Goal: Book appointment/travel/reservation

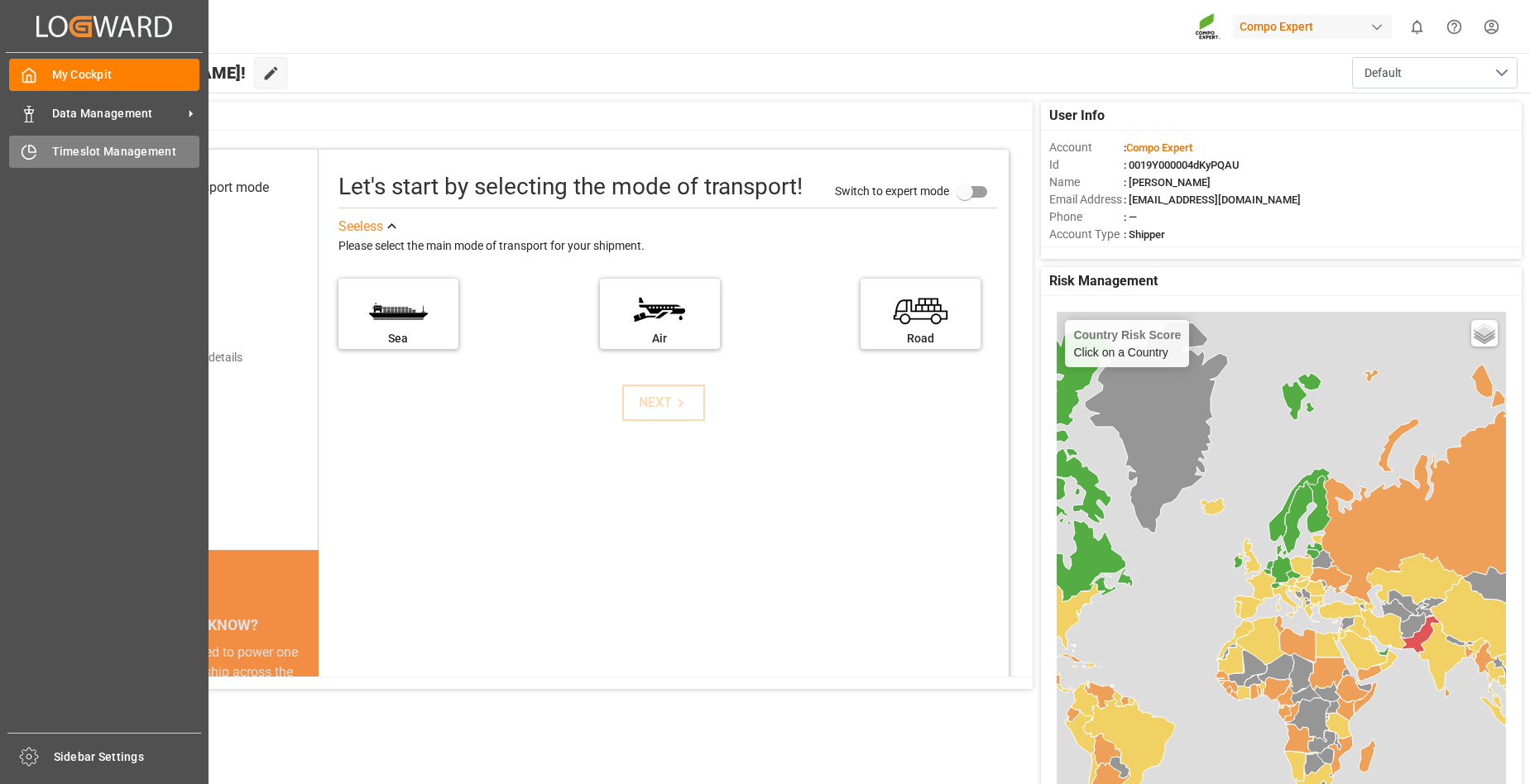
click at [24, 154] on icon at bounding box center [29, 152] width 17 height 17
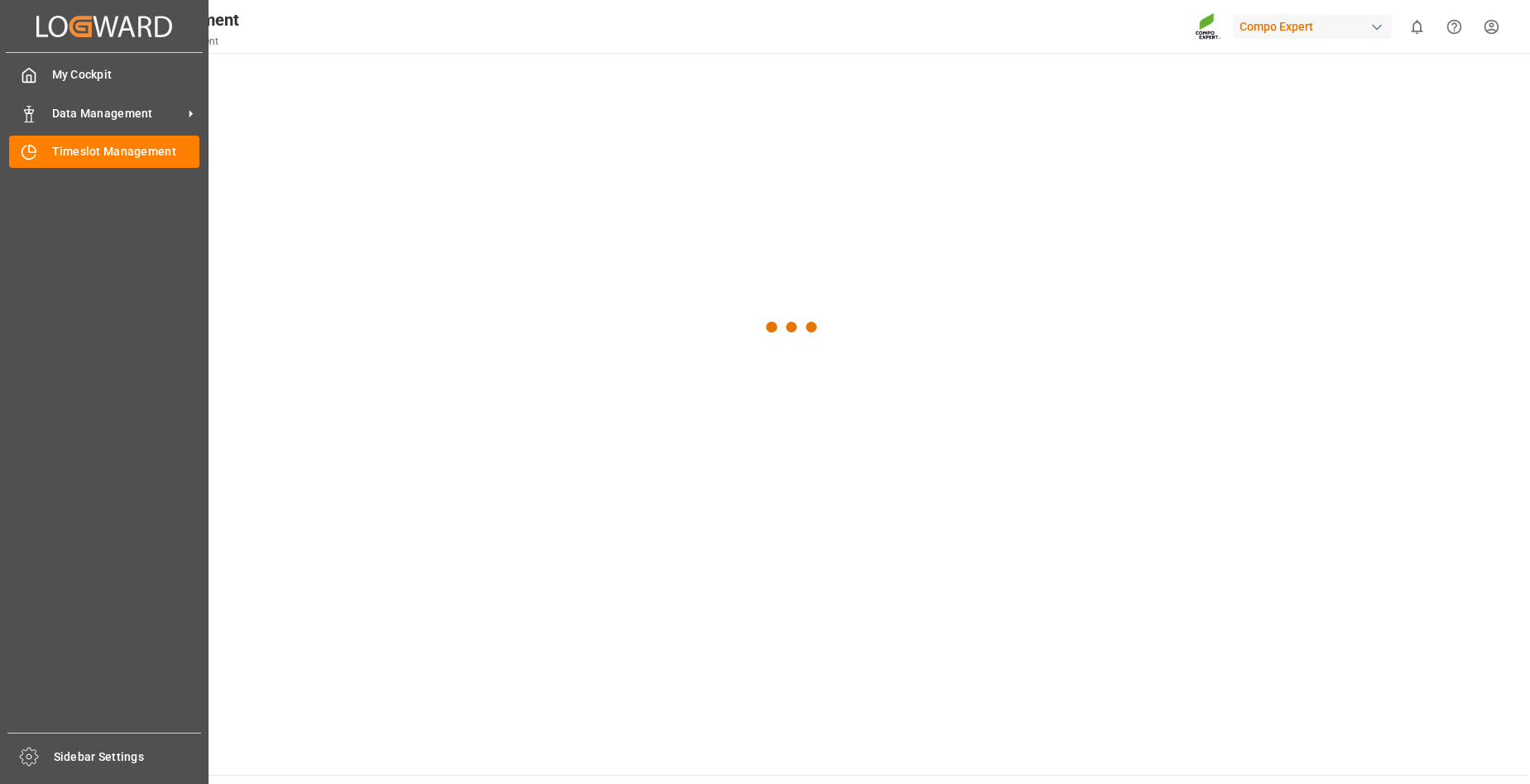
click at [24, 154] on icon at bounding box center [29, 152] width 17 height 17
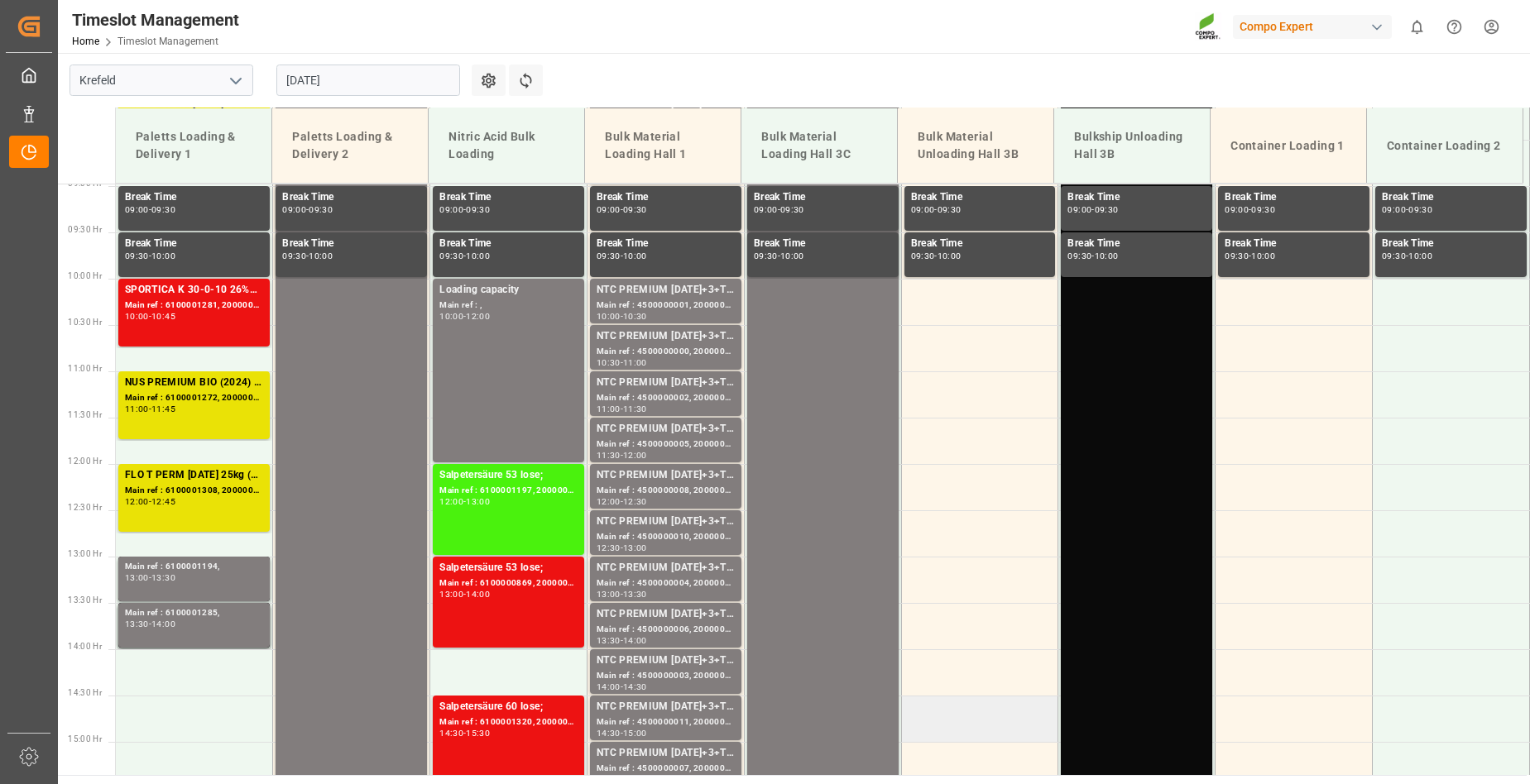
scroll to position [705, 0]
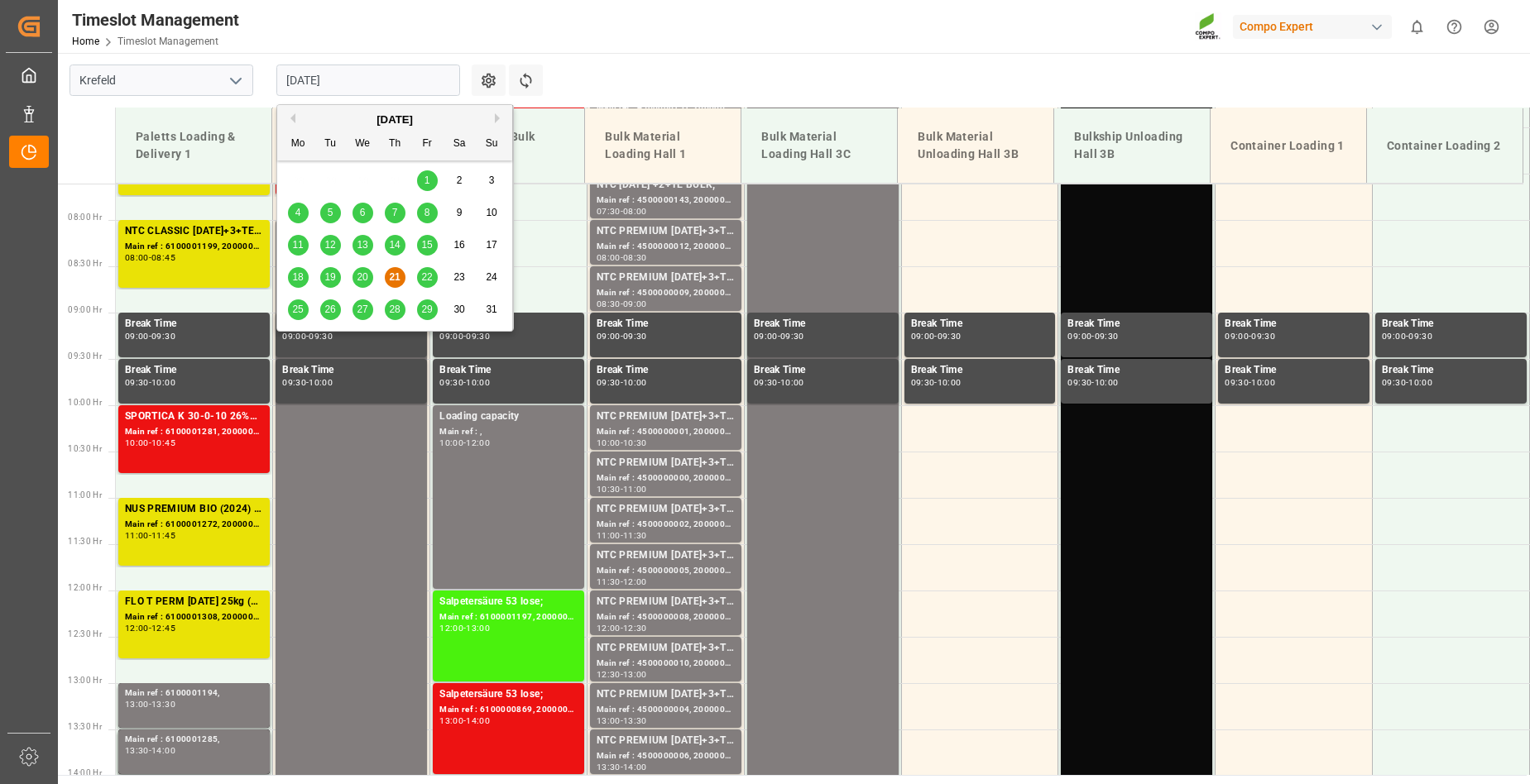
click at [383, 81] on input "[DATE]" at bounding box center [368, 80] width 184 height 31
click at [427, 280] on span "22" at bounding box center [426, 277] width 11 height 12
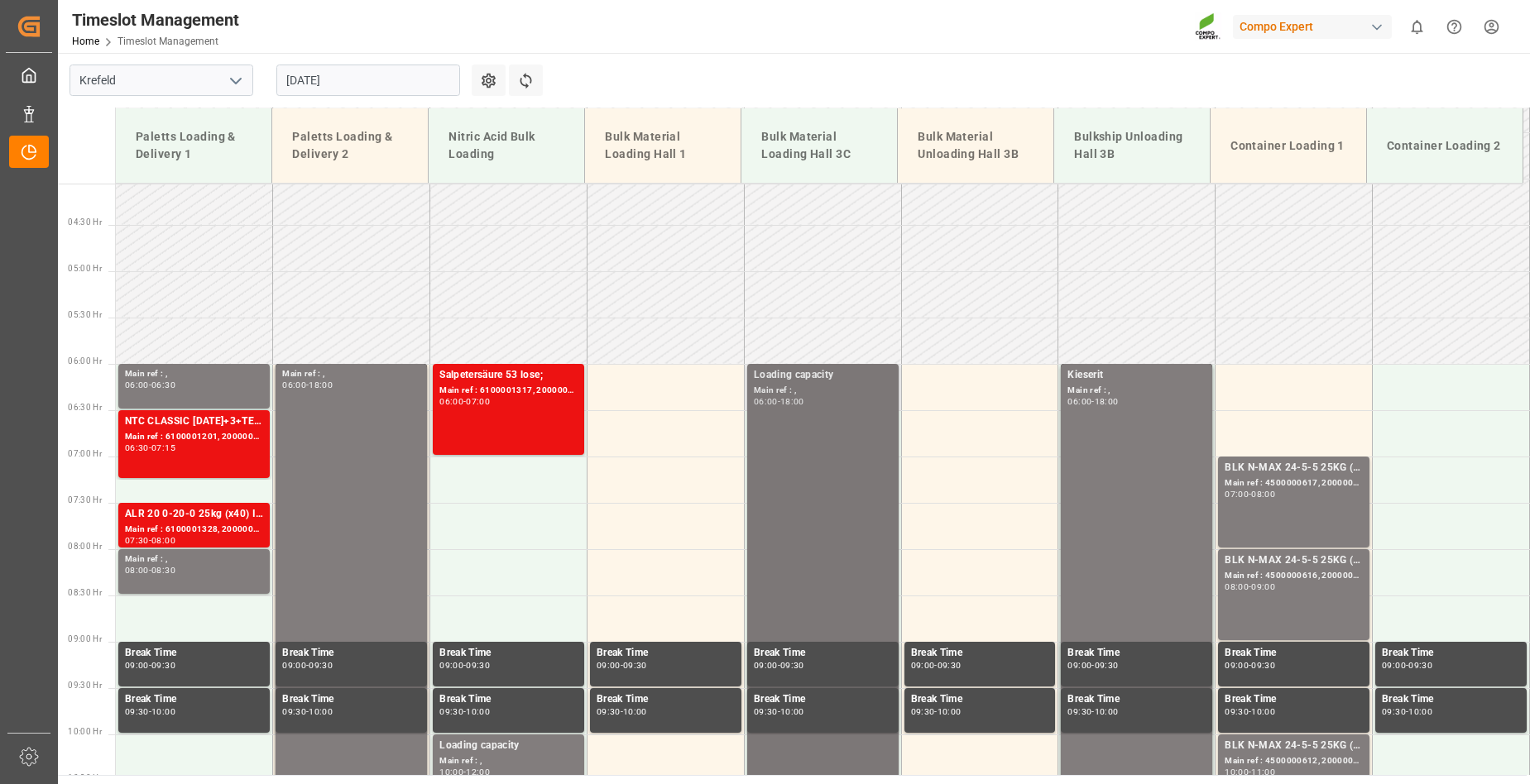
scroll to position [374, 0]
